Goal: Find specific page/section: Find specific page/section

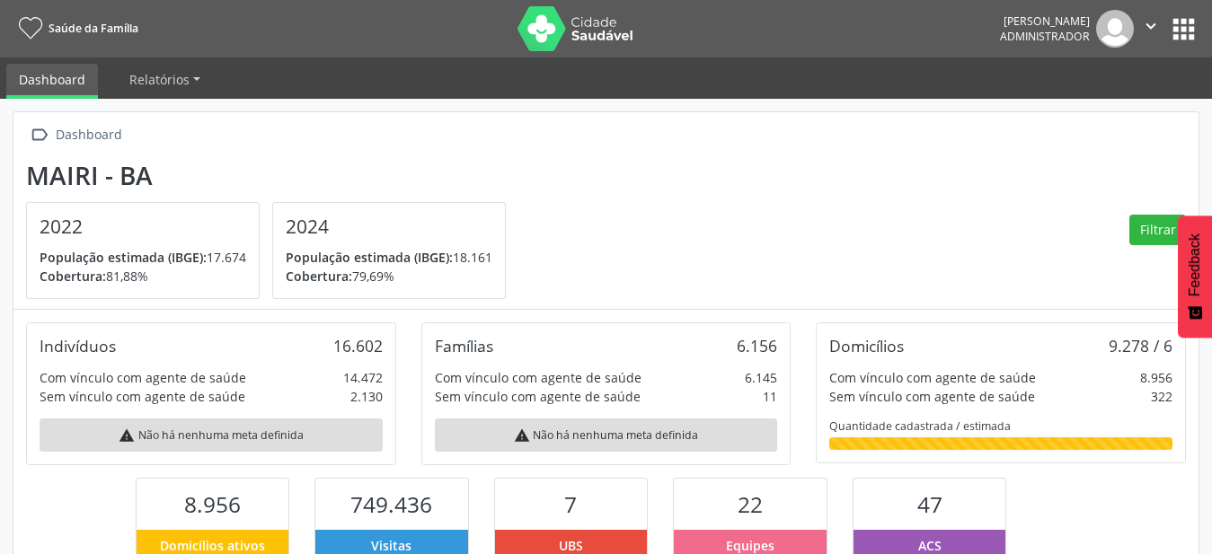
scroll to position [298, 395]
click at [1181, 32] on button "apps" at bounding box center [1183, 28] width 31 height 31
drag, startPoint x: 1199, startPoint y: 78, endPoint x: 1207, endPoint y: 31, distance: 48.2
click at [1200, 78] on ul "Dashboard Relatórios Desfechos da visita" at bounding box center [606, 78] width 1212 height 41
click at [1190, 35] on button "apps" at bounding box center [1183, 28] width 31 height 31
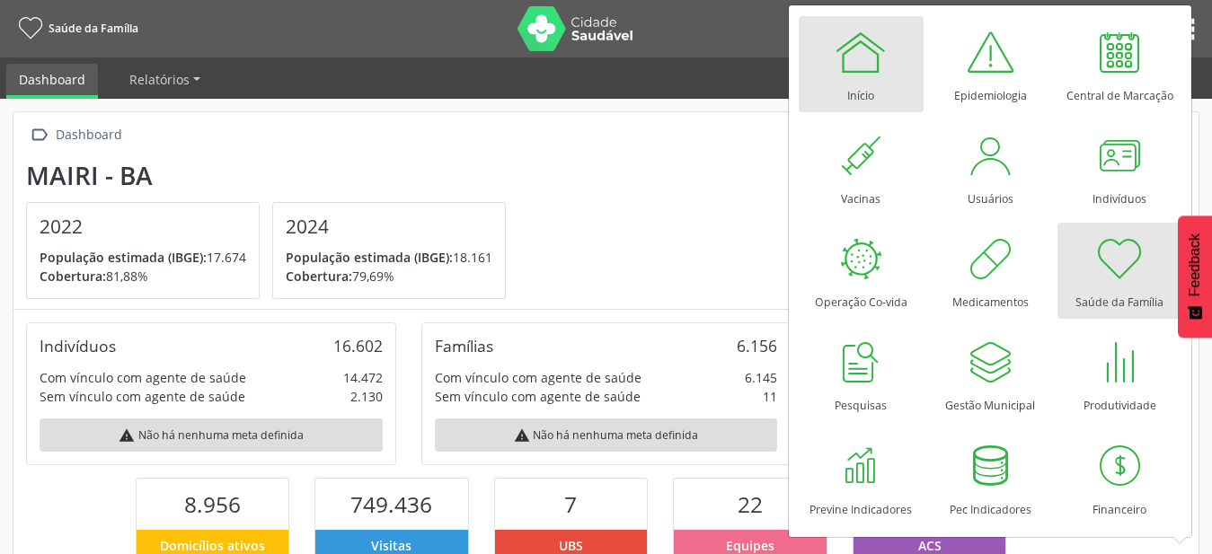
click at [883, 52] on div at bounding box center [861, 52] width 54 height 54
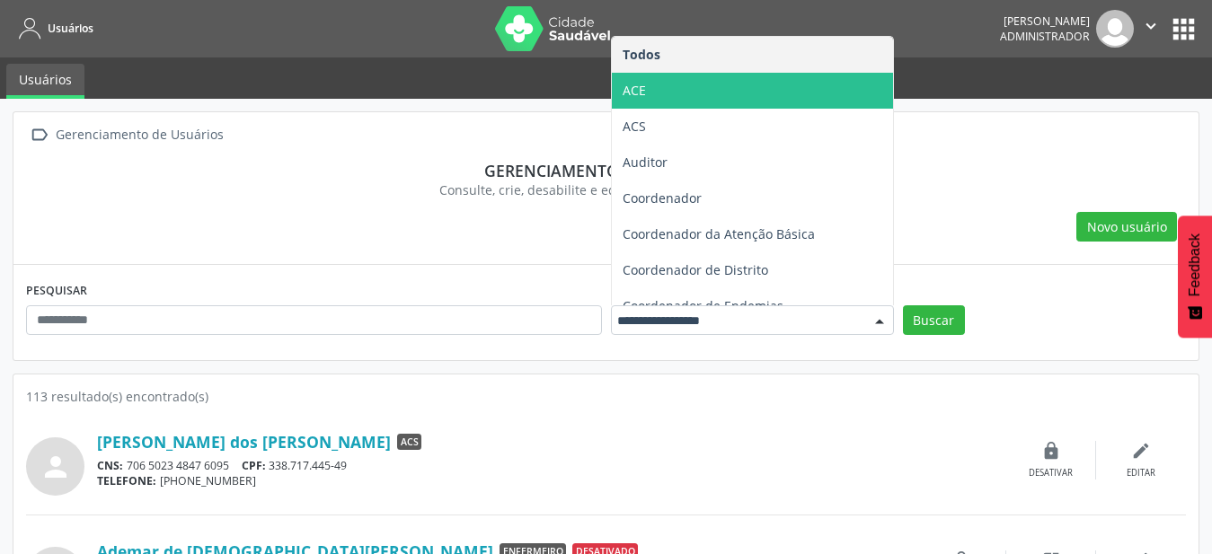
click at [769, 84] on span "ACE" at bounding box center [752, 91] width 281 height 36
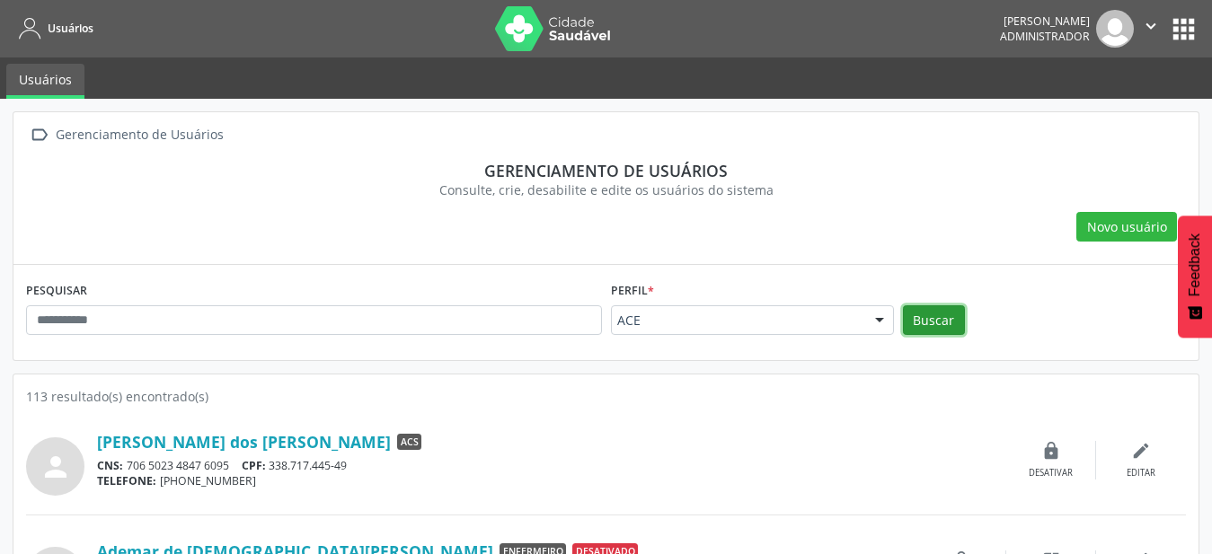
click at [944, 312] on button "Buscar" at bounding box center [934, 320] width 62 height 31
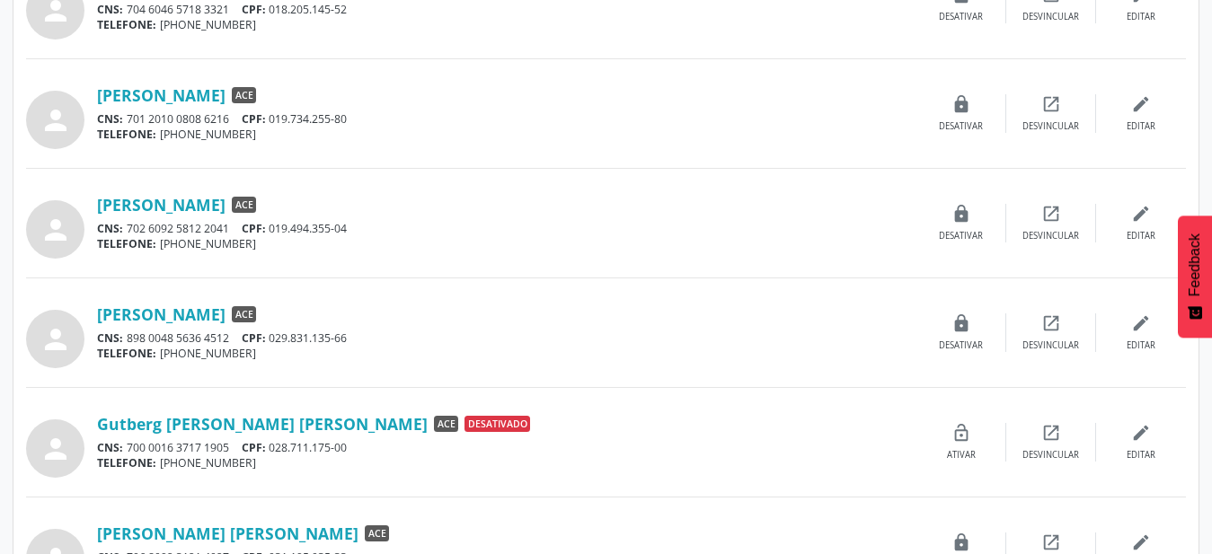
scroll to position [1554, 0]
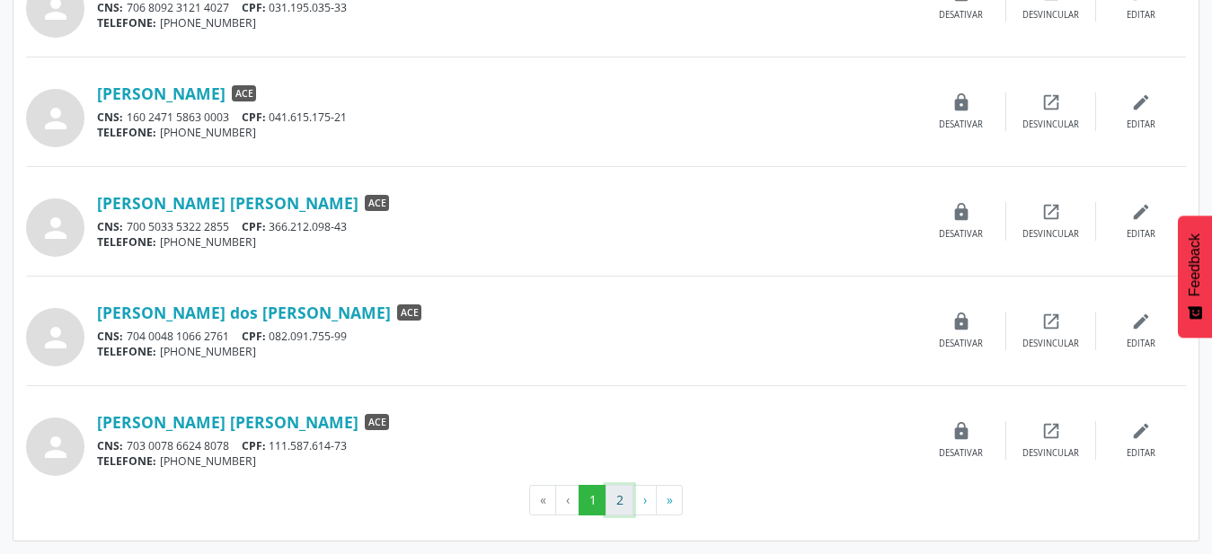
click at [621, 505] on button "2" at bounding box center [620, 500] width 28 height 31
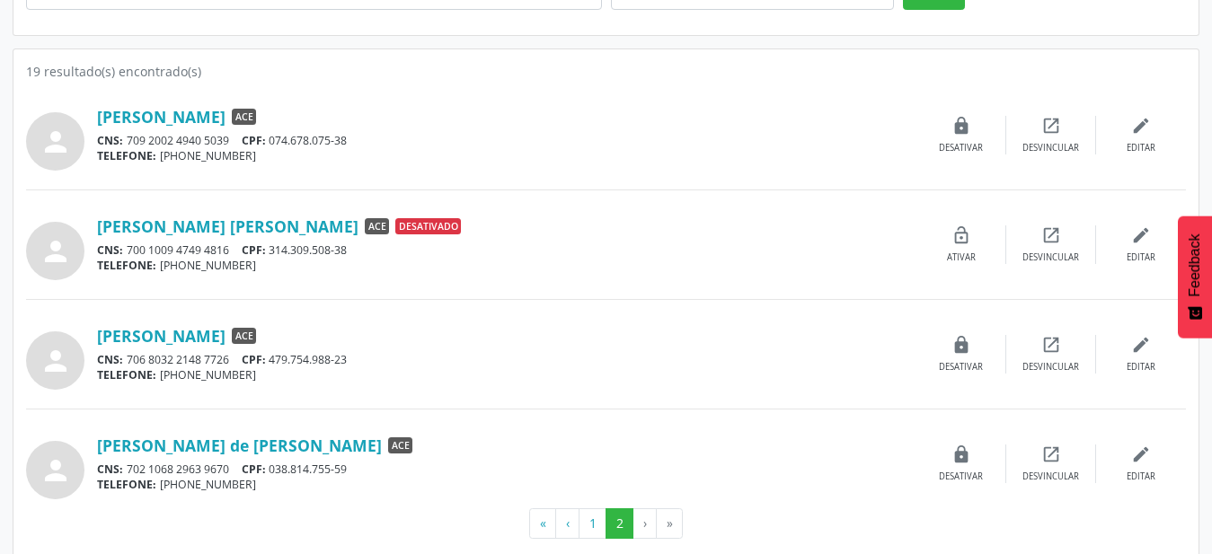
scroll to position [349, 0]
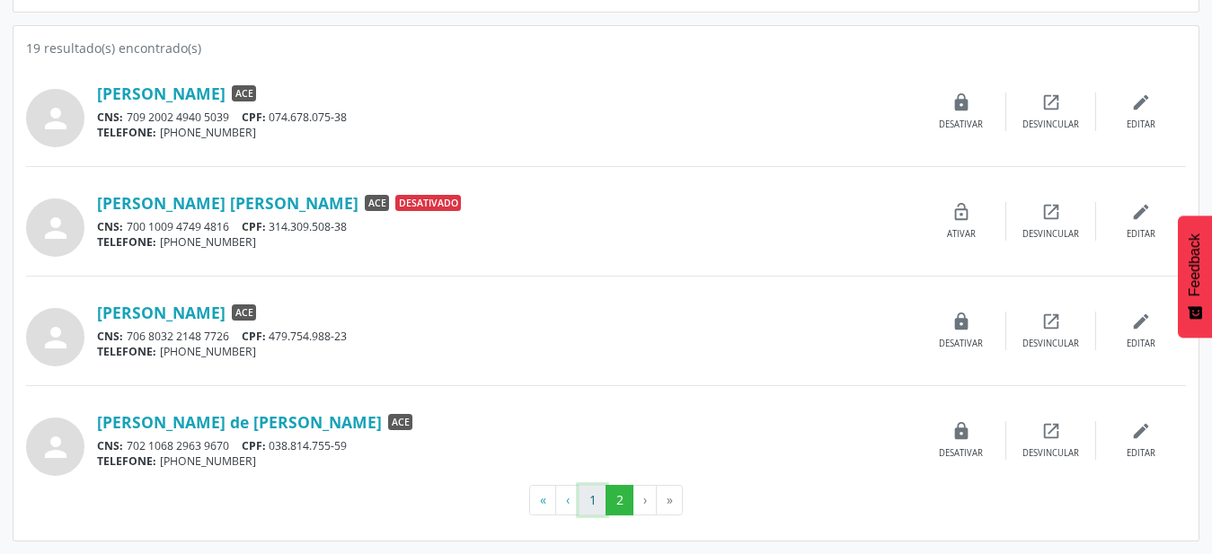
click at [594, 493] on button "1" at bounding box center [593, 500] width 28 height 31
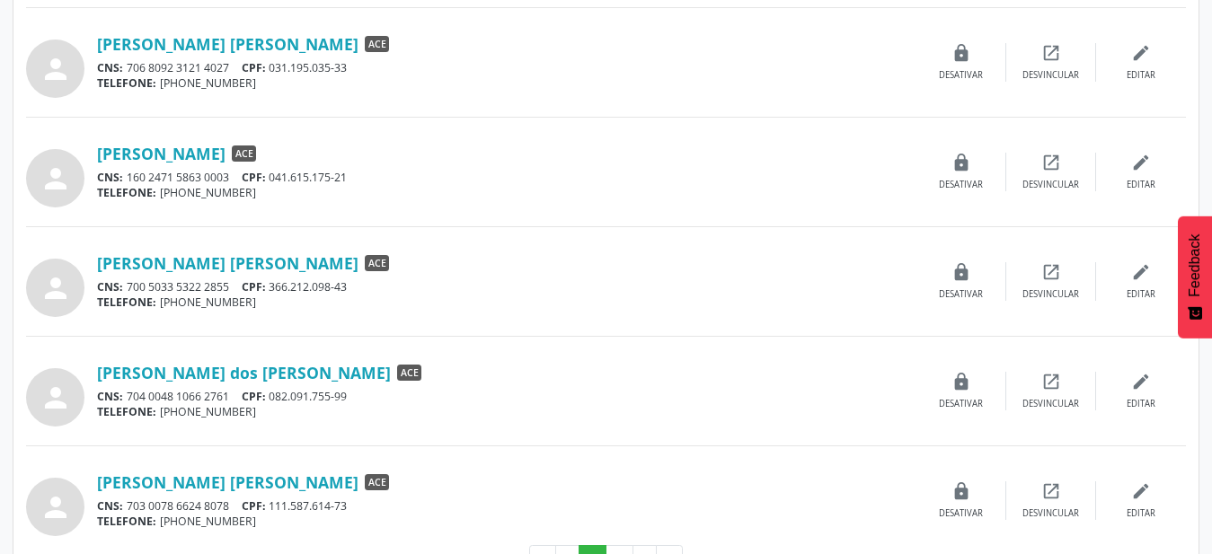
scroll to position [1554, 0]
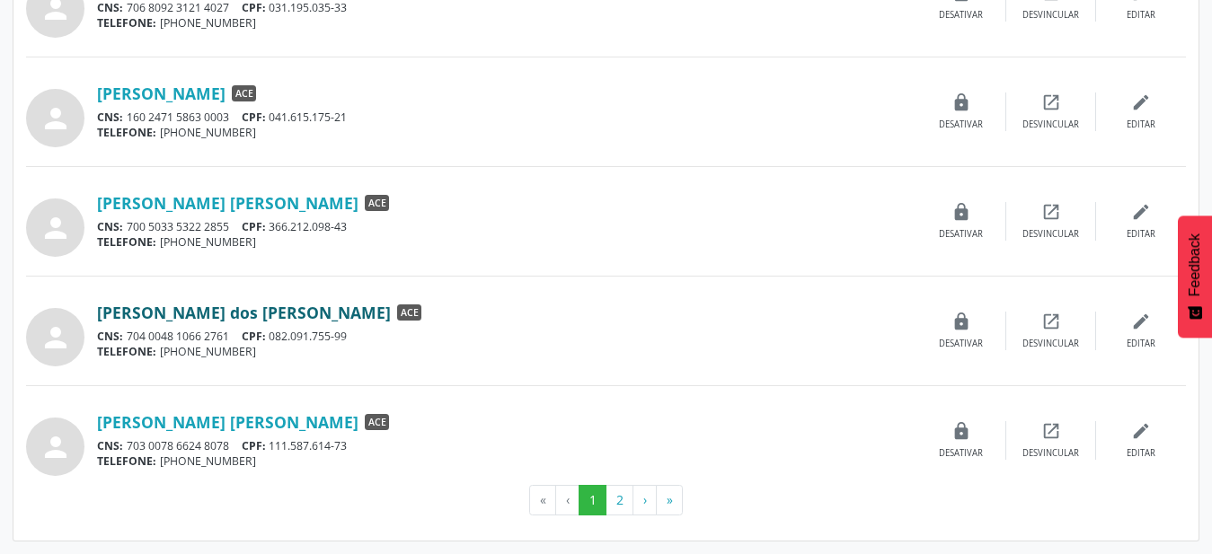
click at [233, 309] on link "[PERSON_NAME] dos [PERSON_NAME]" at bounding box center [244, 313] width 294 height 20
click at [614, 504] on button "2" at bounding box center [620, 500] width 28 height 31
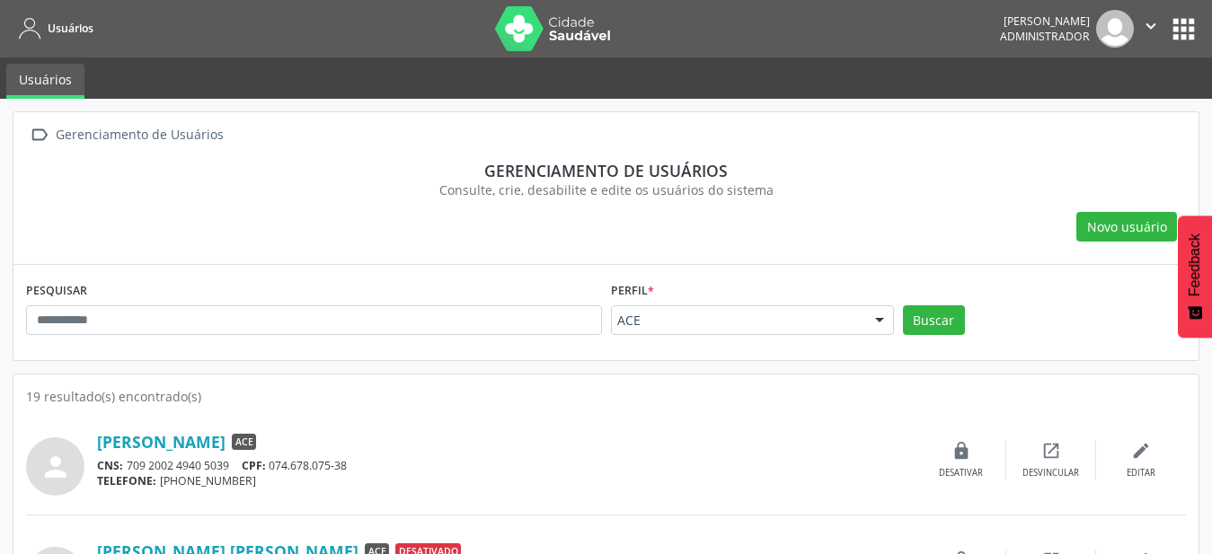
scroll to position [349, 0]
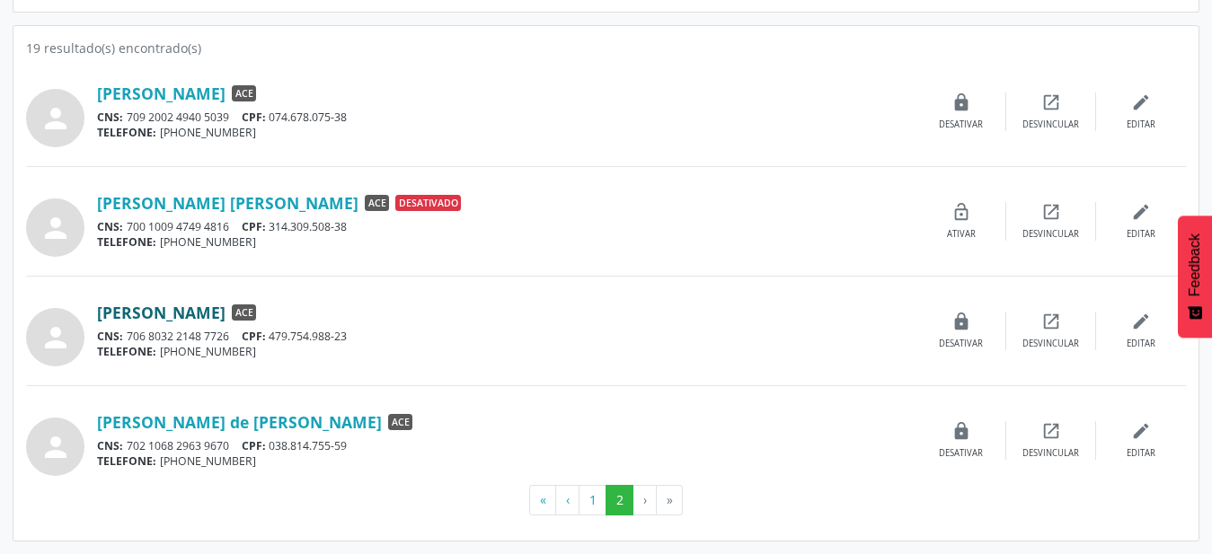
click at [199, 316] on link "[PERSON_NAME]" at bounding box center [161, 313] width 128 height 20
drag, startPoint x: 596, startPoint y: 501, endPoint x: 597, endPoint y: 481, distance: 20.7
click at [595, 502] on button "1" at bounding box center [593, 500] width 28 height 31
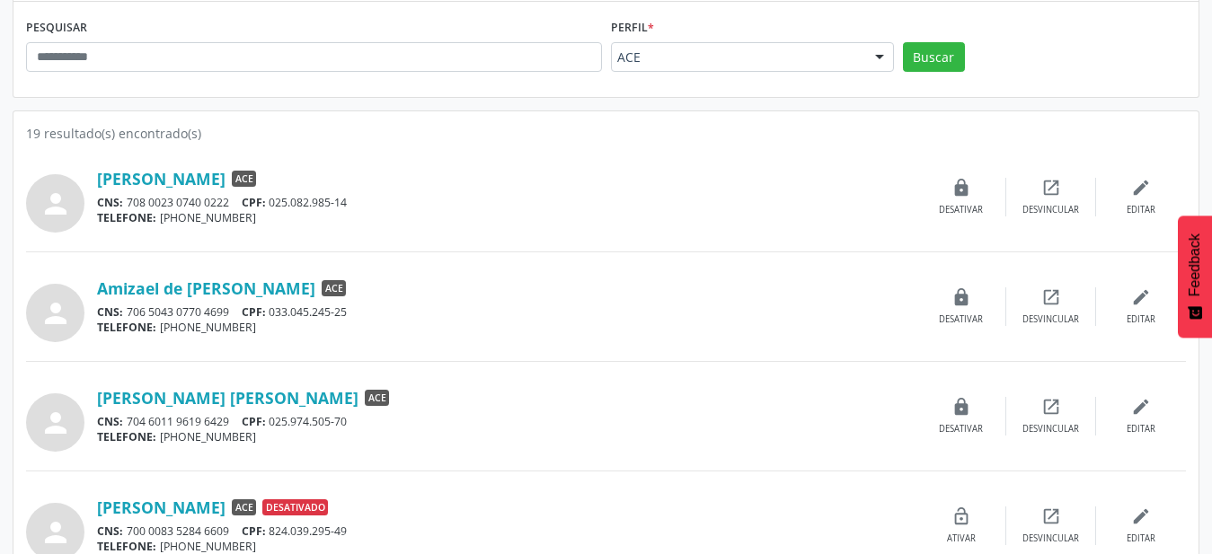
scroll to position [275, 0]
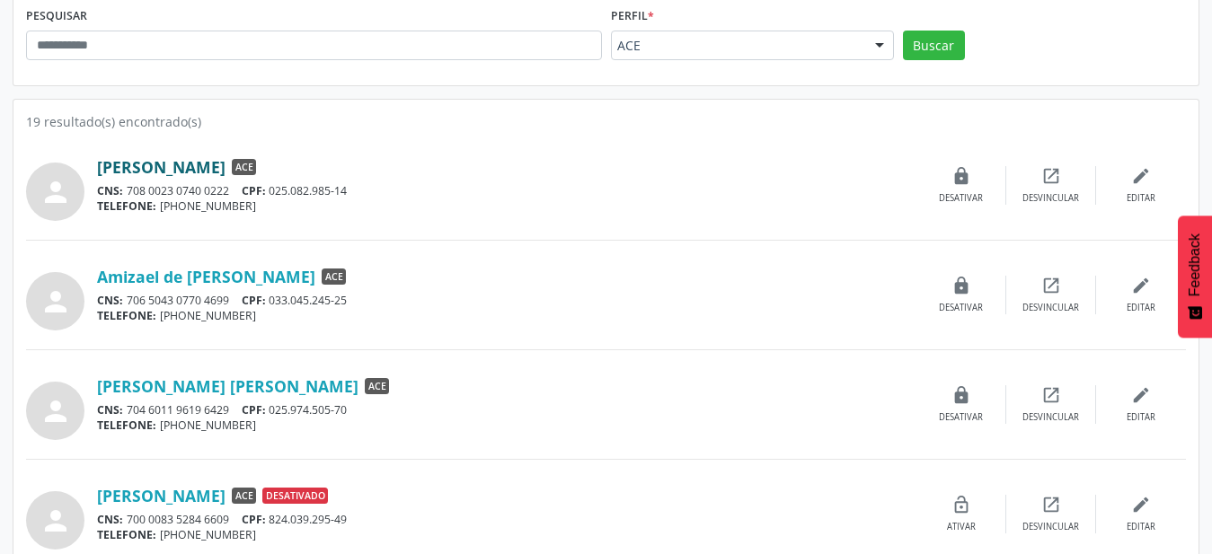
click at [226, 167] on link "[PERSON_NAME]" at bounding box center [161, 167] width 128 height 20
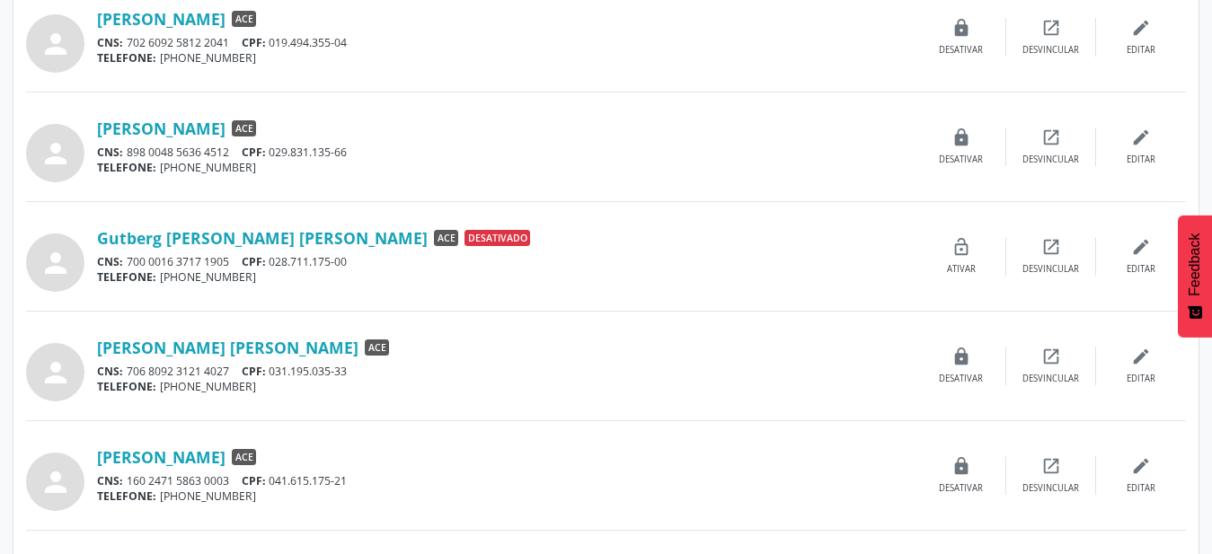
scroll to position [1191, 0]
click at [196, 343] on link "[PERSON_NAME] [PERSON_NAME]" at bounding box center [227, 347] width 261 height 20
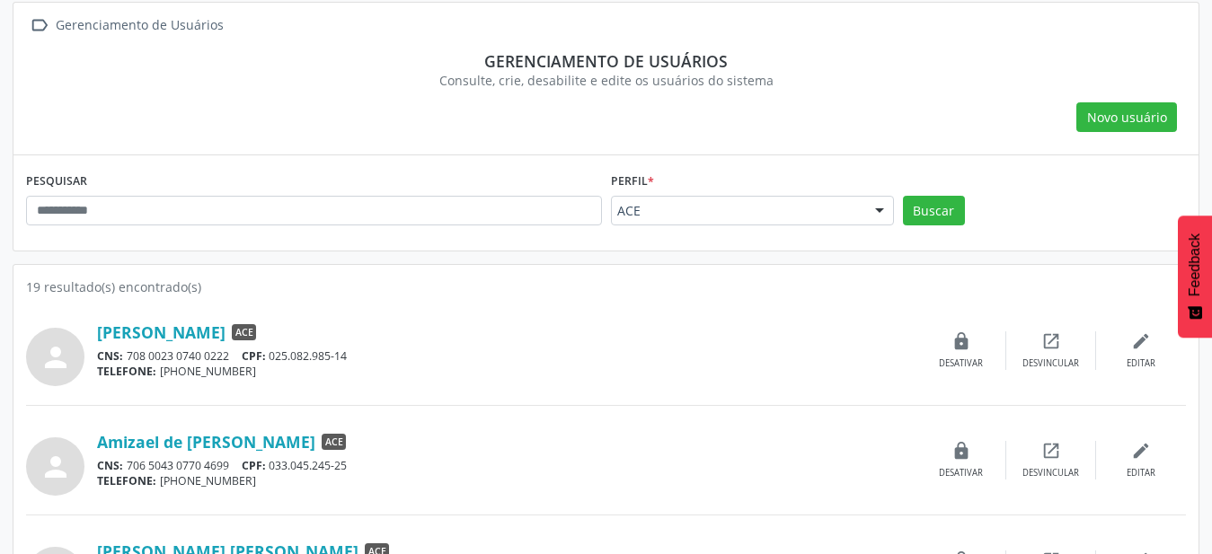
scroll to position [183, 0]
